Goal: Complete application form

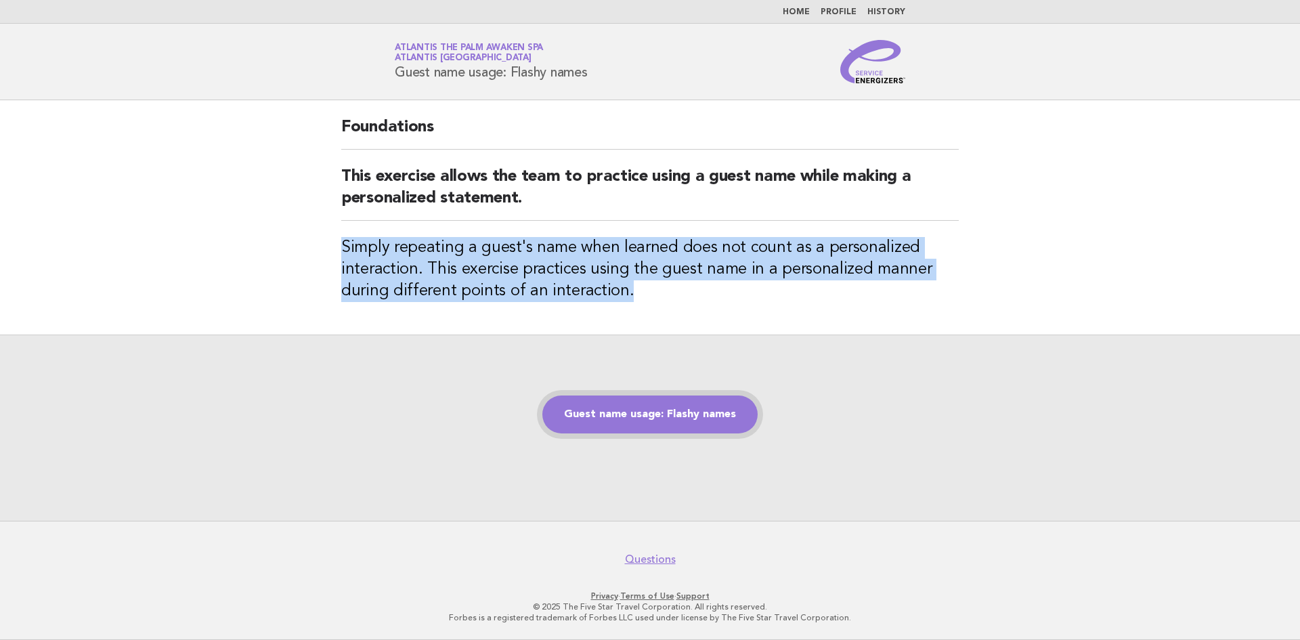
click at [712, 408] on link "Guest name usage: Flashy names" at bounding box center [649, 414] width 215 height 38
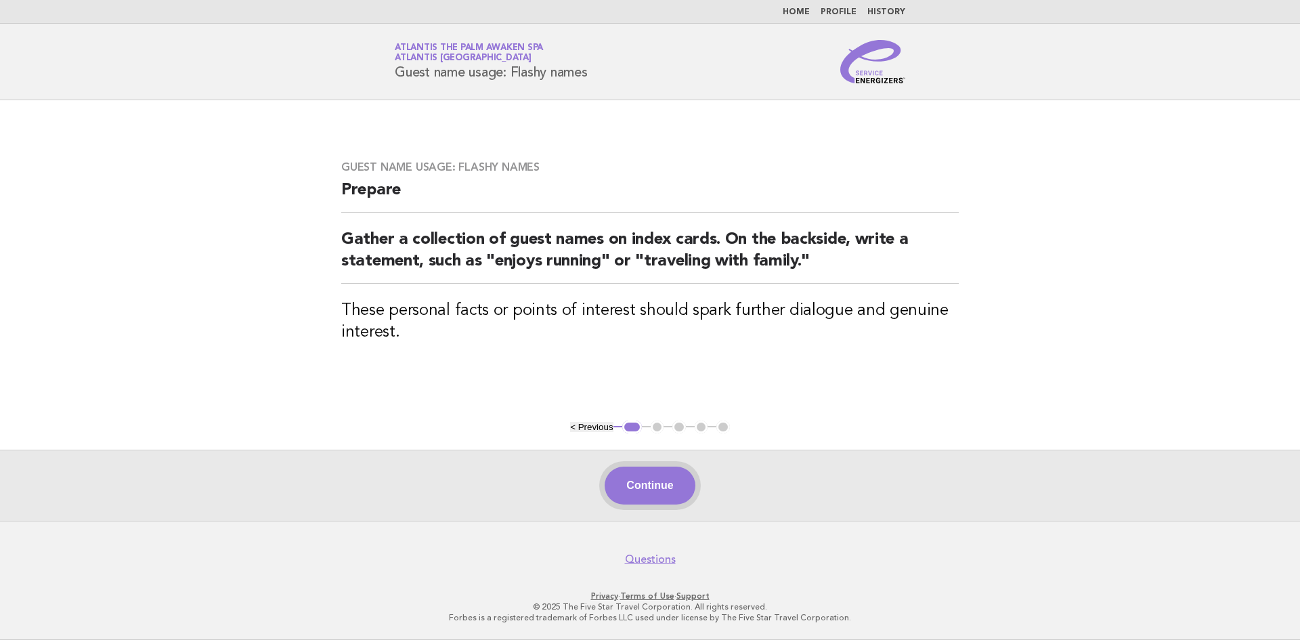
click at [641, 490] on button "Continue" at bounding box center [650, 486] width 90 height 38
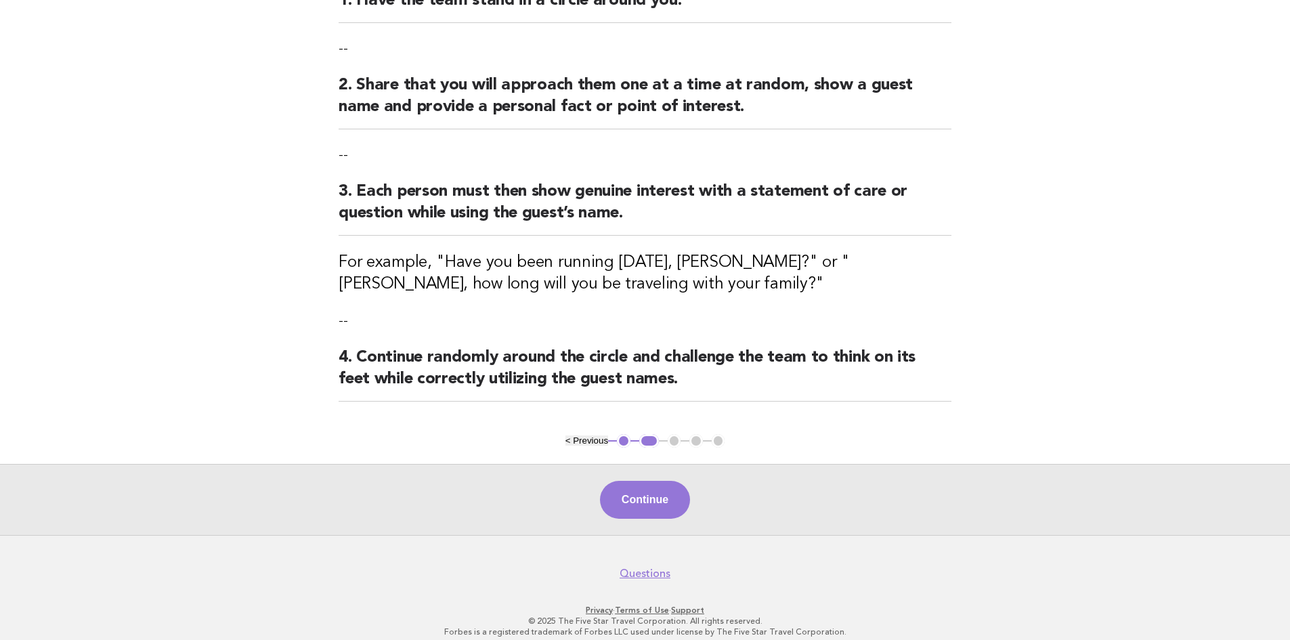
scroll to position [209, 0]
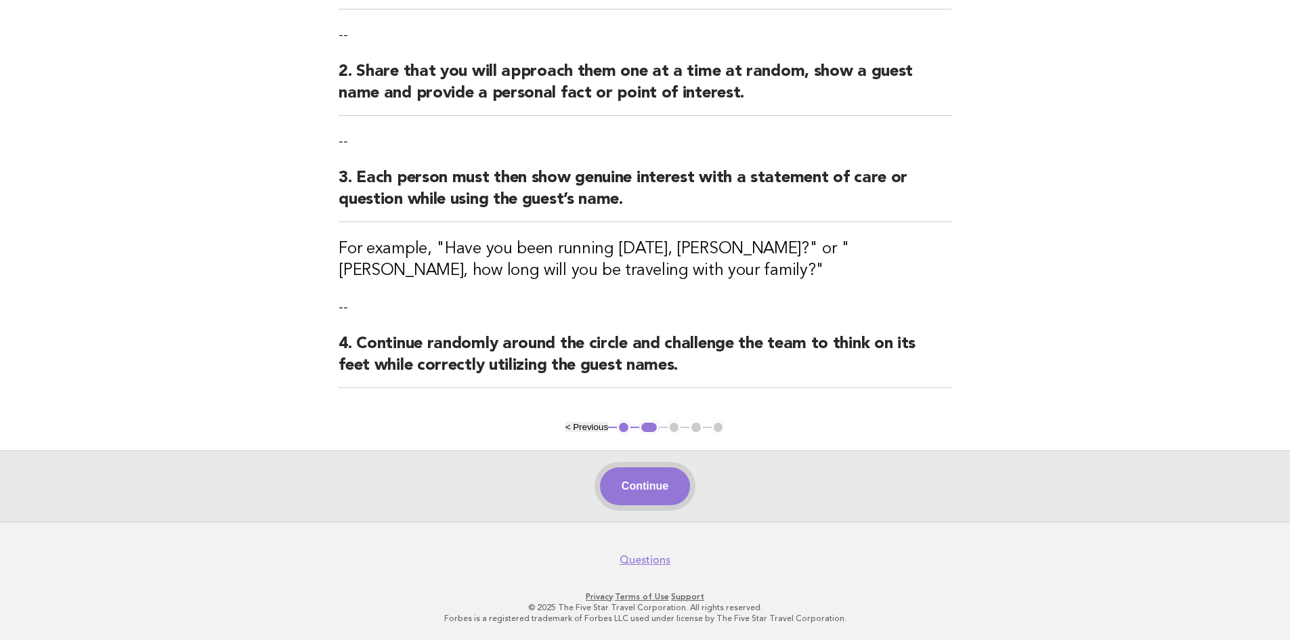
click at [662, 484] on button "Continue" at bounding box center [645, 486] width 90 height 38
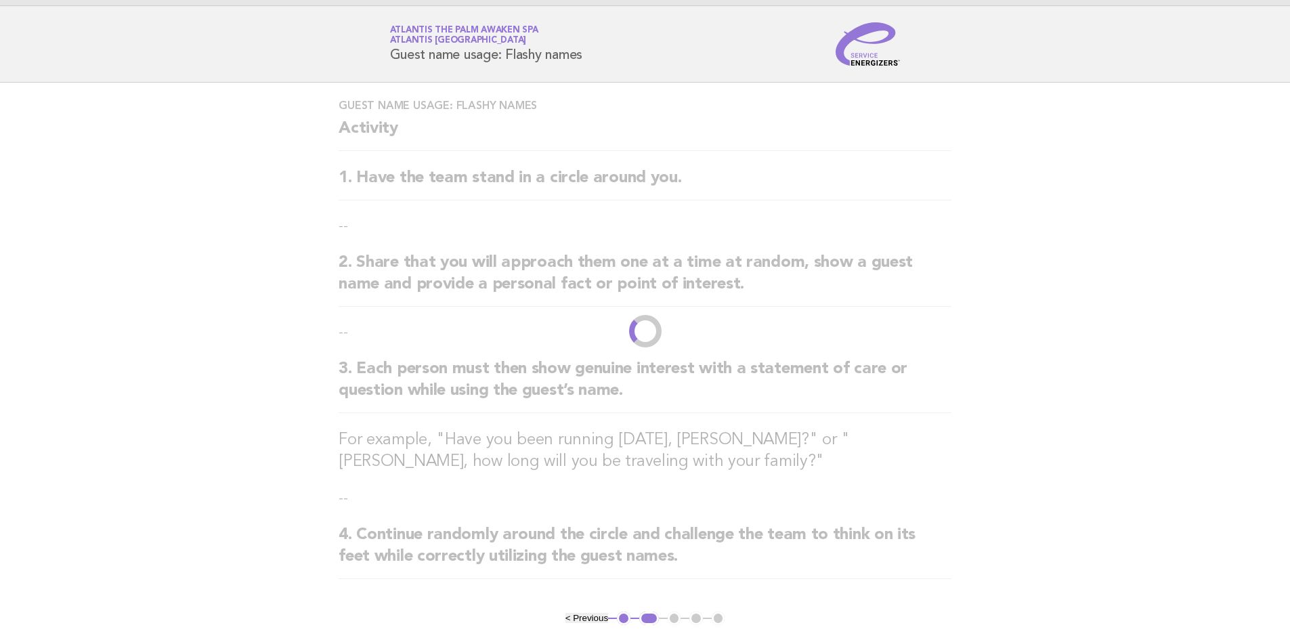
scroll to position [0, 0]
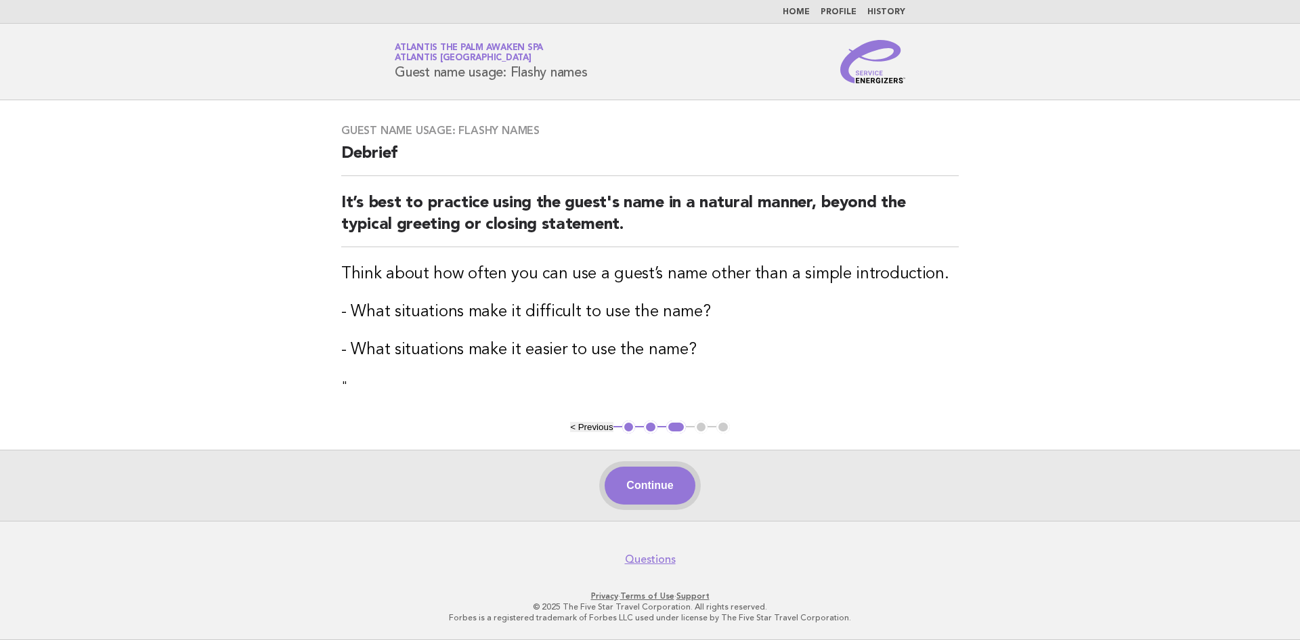
click at [644, 485] on button "Continue" at bounding box center [650, 486] width 90 height 38
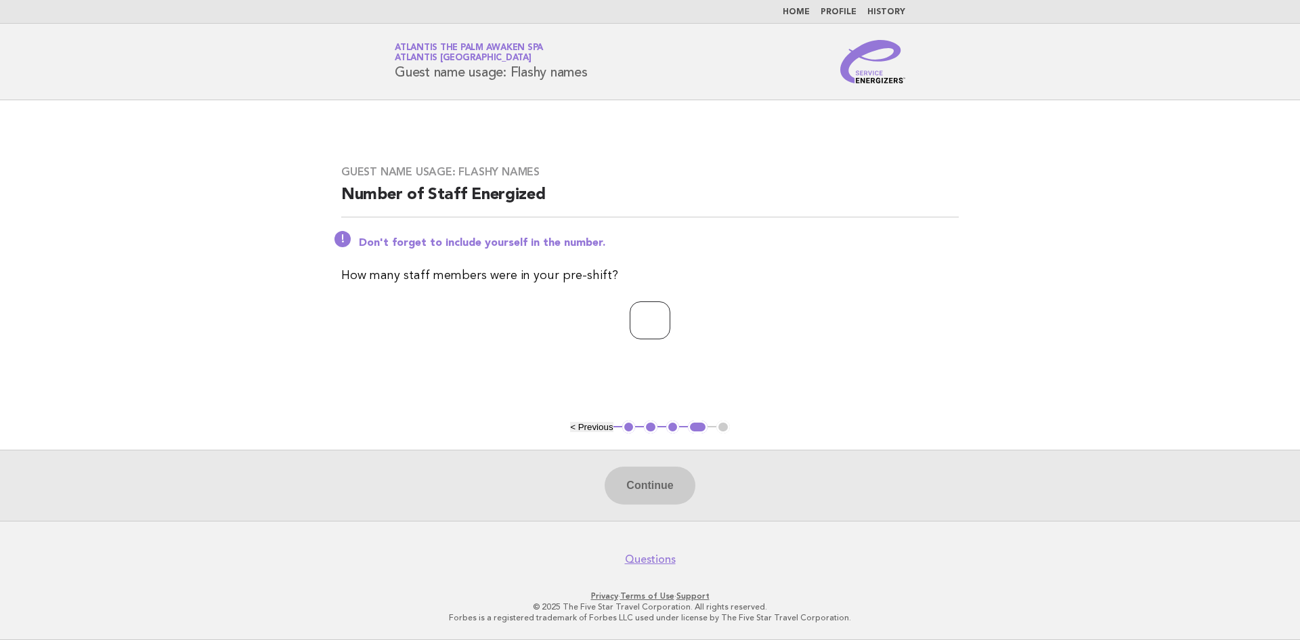
click at [666, 330] on input "number" at bounding box center [650, 320] width 41 height 38
type input "*"
click at [658, 483] on button "Continue" at bounding box center [650, 486] width 90 height 38
